Goal: Task Accomplishment & Management: Use online tool/utility

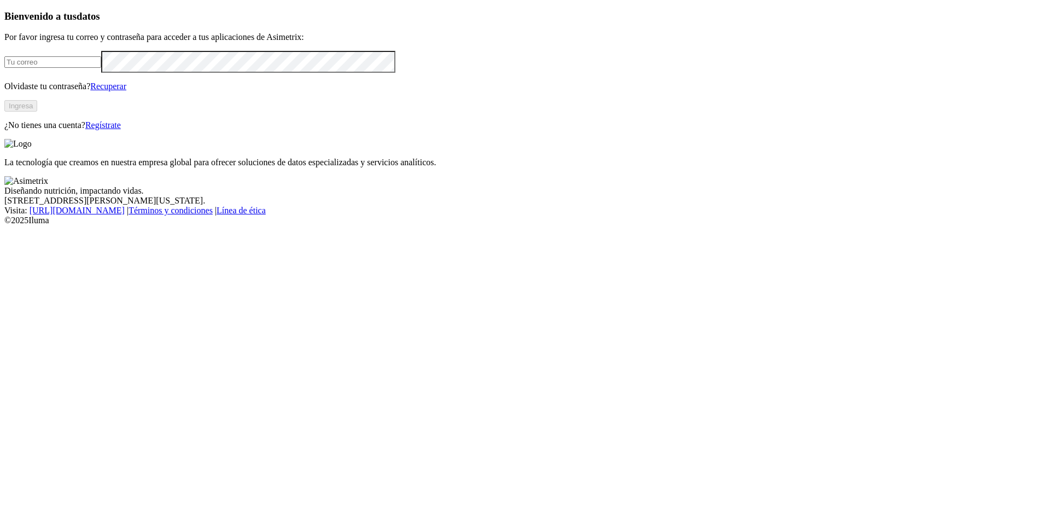
click at [101, 68] on input "email" at bounding box center [52, 61] width 97 height 11
click at [4, 225] on com-1password-button at bounding box center [4, 225] width 0 height 0
type input "[PERSON_NAME][EMAIL_ADDRESS][PERSON_NAME][DOMAIN_NAME]"
click at [37, 112] on button "Ingresa" at bounding box center [20, 105] width 33 height 11
click at [392, 129] on div "Bienvenido a tus datos Por favor ingresa tu correo y contraseña para acceder a …" at bounding box center [525, 69] width 1042 height 118
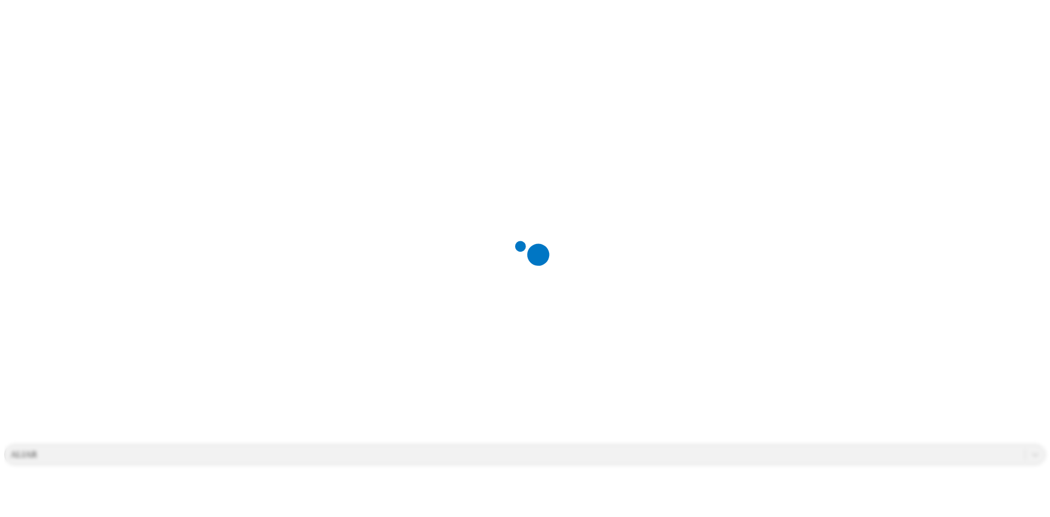
click at [182, 71] on div at bounding box center [529, 258] width 1050 height 517
